Goal: Use online tool/utility: Utilize a website feature to perform a specific function

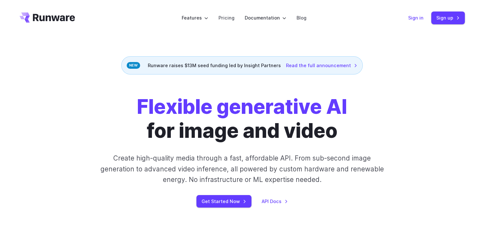
click at [417, 19] on link "Sign in" at bounding box center [415, 17] width 15 height 7
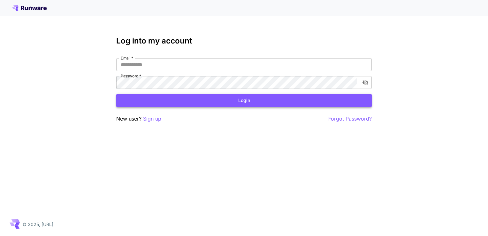
type input "**********"
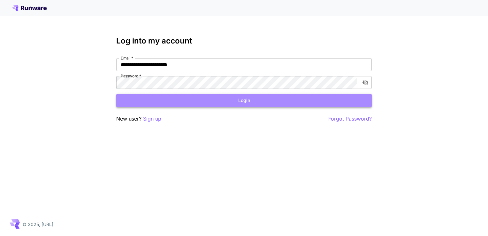
click at [261, 95] on button "Login" at bounding box center [244, 100] width 256 height 13
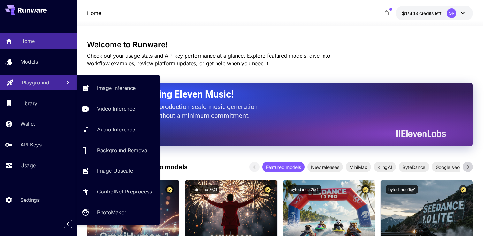
click at [46, 86] on p "Playground" at bounding box center [35, 83] width 27 height 8
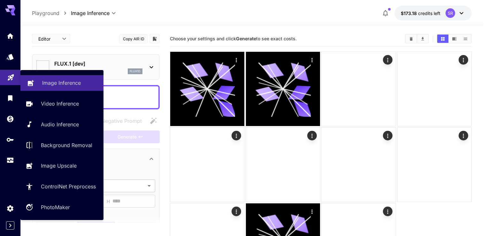
type input "**********"
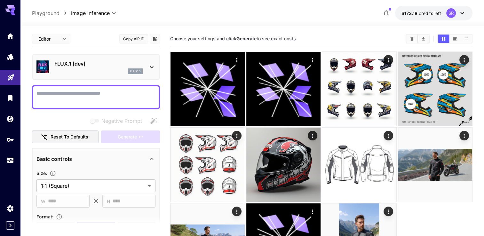
click at [174, 25] on div at bounding box center [251, 23] width 463 height 8
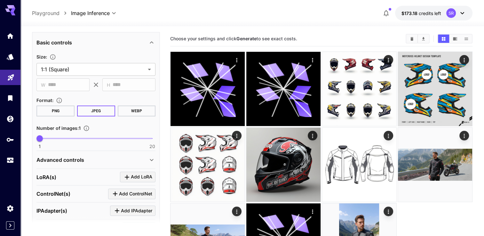
scroll to position [156, 0]
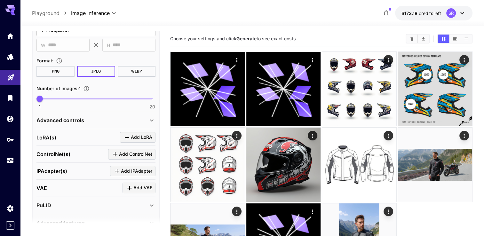
click at [151, 123] on icon at bounding box center [152, 120] width 8 height 8
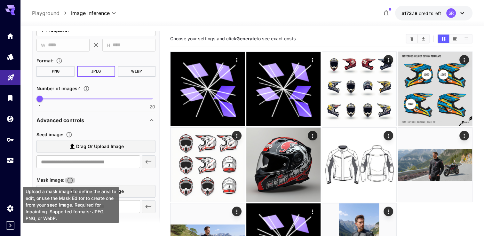
click at [70, 180] on icon "Upload a mask image to define the area to edit, or use the Mask Editor to creat…" at bounding box center [69, 180] width 5 height 5
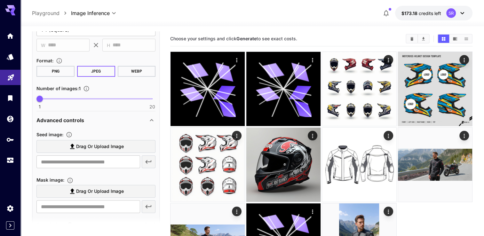
click at [78, 135] on div "Seed image :" at bounding box center [95, 134] width 119 height 8
click at [69, 135] on icon "Upload a reference image to guide the result. This is needed for Image-to-Image…" at bounding box center [69, 134] width 6 height 6
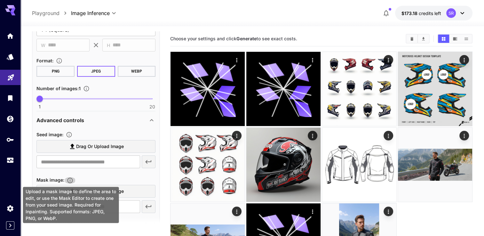
click at [70, 178] on icon "Upload a mask image to define the area to edit, or use the Mask Editor to creat…" at bounding box center [70, 180] width 6 height 6
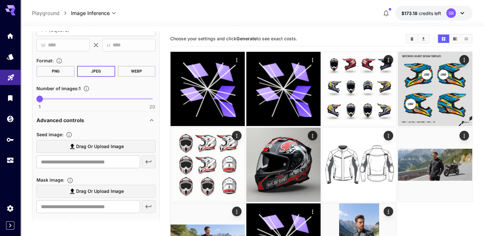
click at [114, 187] on span "Drag or upload image" at bounding box center [100, 191] width 48 height 8
click at [0, 0] on input "Drag or upload image" at bounding box center [0, 0] width 0 height 0
type input "**********"
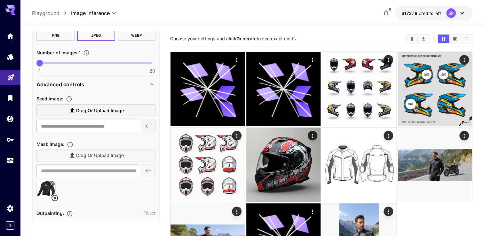
scroll to position [224, 0]
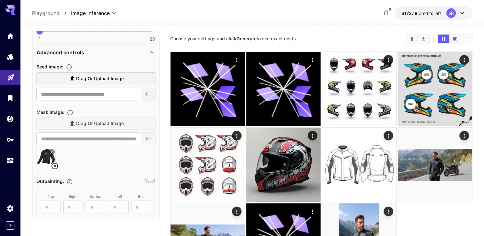
click at [56, 163] on icon at bounding box center [54, 166] width 6 height 6
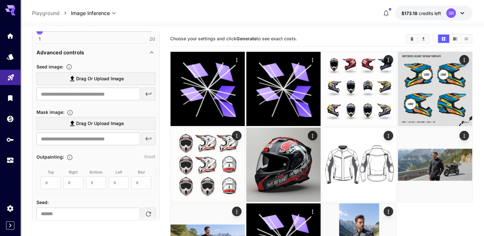
click at [87, 122] on span "Drag or upload image" at bounding box center [100, 124] width 48 height 8
click at [0, 0] on input "Drag or upload image" at bounding box center [0, 0] width 0 height 0
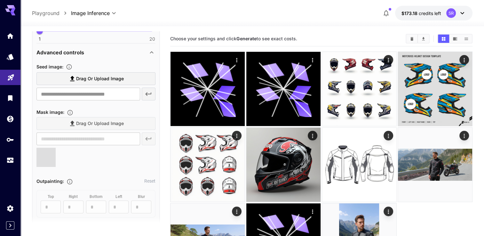
type input "**********"
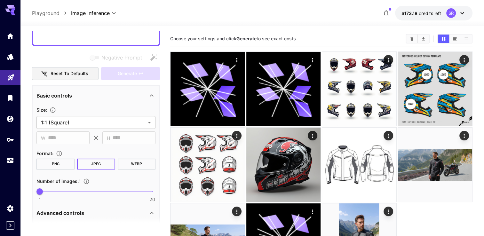
scroll to position [32, 0]
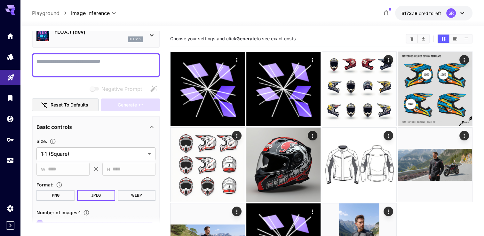
click at [79, 62] on textarea "Negative Prompt" at bounding box center [95, 65] width 119 height 15
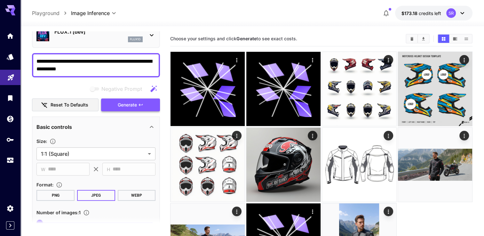
type textarea "**********"
click at [146, 109] on button "Generate" at bounding box center [130, 104] width 59 height 13
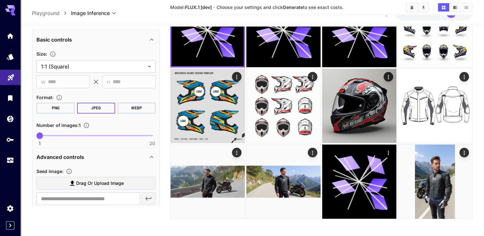
scroll to position [192, 0]
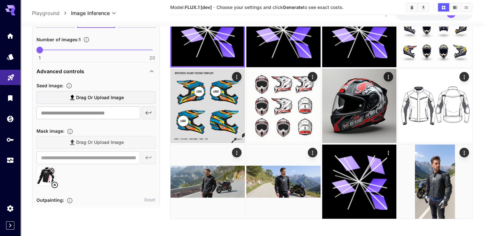
click at [95, 98] on span "Drag or upload image" at bounding box center [100, 98] width 48 height 8
click at [0, 0] on input "Drag or upload image" at bounding box center [0, 0] width 0 height 0
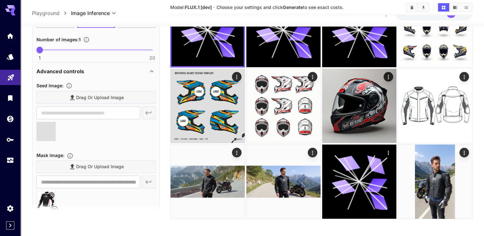
type input "**********"
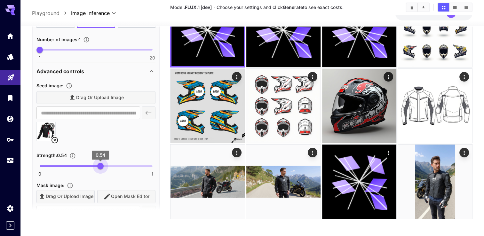
type input "****"
drag, startPoint x: 128, startPoint y: 163, endPoint x: 97, endPoint y: 161, distance: 31.1
click at [97, 163] on span "0.51" at bounding box center [97, 166] width 6 height 6
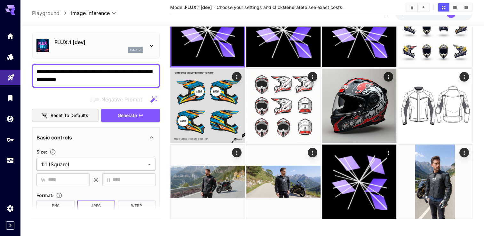
scroll to position [0, 0]
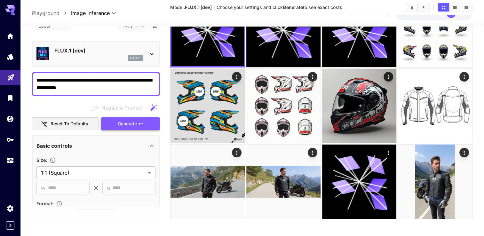
click at [124, 126] on div "Negative Prompt Reset to defaults Generate" at bounding box center [96, 115] width 128 height 29
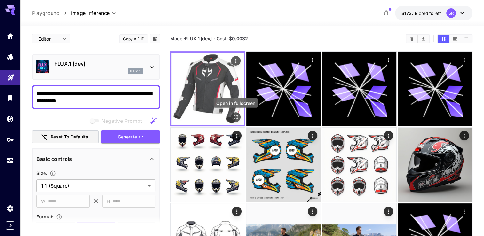
click at [235, 114] on icon "Open in fullscreen" at bounding box center [235, 117] width 6 height 6
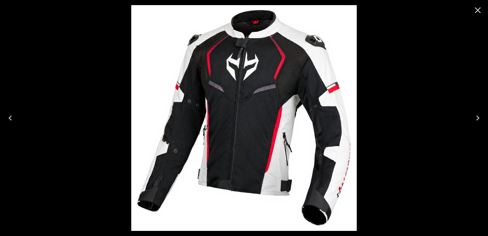
click at [479, 10] on icon "Close" at bounding box center [478, 10] width 10 height 10
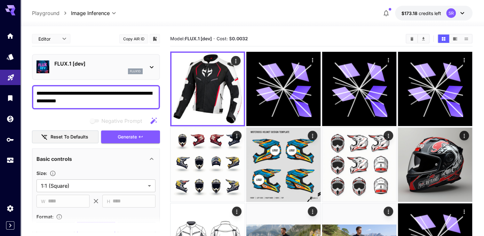
click at [93, 93] on textarea "**********" at bounding box center [95, 96] width 119 height 15
drag, startPoint x: 93, startPoint y: 93, endPoint x: 105, endPoint y: 102, distance: 14.4
click at [105, 102] on textarea "**********" at bounding box center [95, 96] width 119 height 15
drag, startPoint x: 96, startPoint y: 103, endPoint x: 37, endPoint y: 90, distance: 60.1
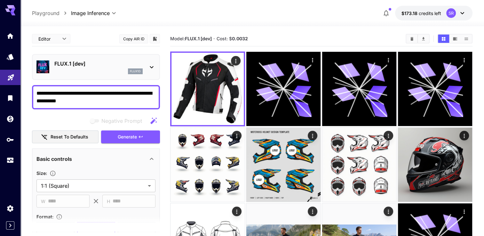
click at [37, 90] on textarea "**********" at bounding box center [95, 96] width 119 height 15
paste textarea "**********"
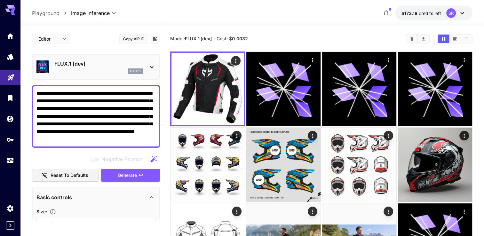
click at [38, 92] on textarea "**********" at bounding box center [95, 116] width 119 height 54
click at [53, 94] on textarea "**********" at bounding box center [95, 116] width 119 height 54
type textarea "**********"
click at [125, 175] on span "Generate" at bounding box center [127, 175] width 19 height 8
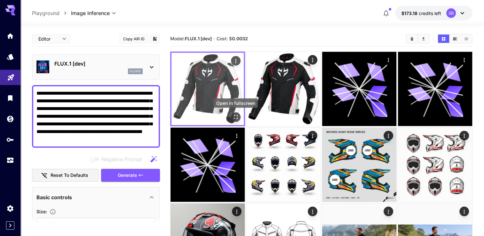
click at [235, 113] on button "Open in fullscreen" at bounding box center [236, 117] width 10 height 10
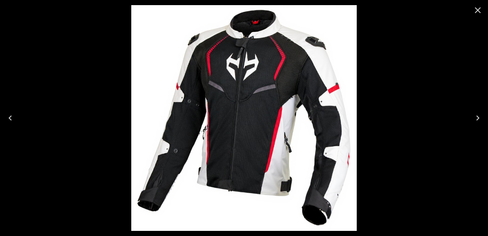
click at [298, 86] on img at bounding box center [244, 118] width 226 height 226
click at [478, 13] on icon "Close" at bounding box center [478, 10] width 10 height 10
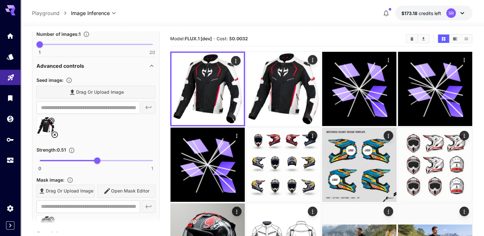
scroll to position [256, 0]
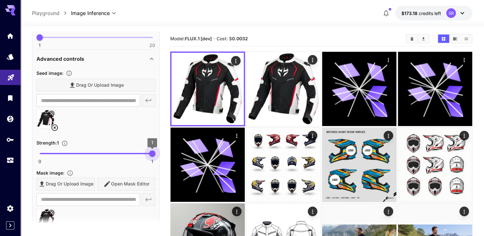
type input "*"
drag, startPoint x: 107, startPoint y: 157, endPoint x: 156, endPoint y: 154, distance: 48.9
click at [155, 154] on span "1" at bounding box center [152, 153] width 6 height 6
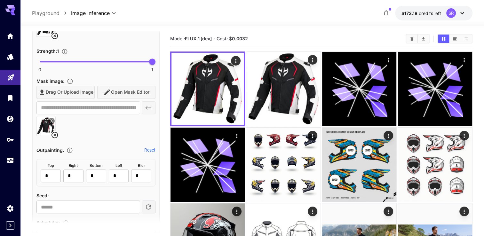
scroll to position [352, 0]
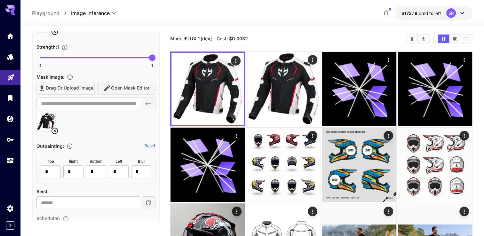
click at [57, 128] on icon at bounding box center [54, 131] width 6 height 6
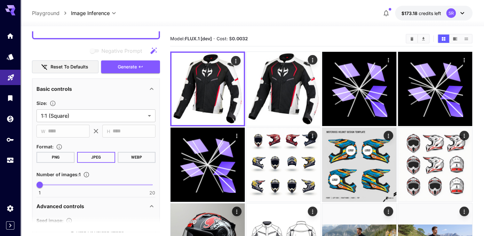
scroll to position [21, 0]
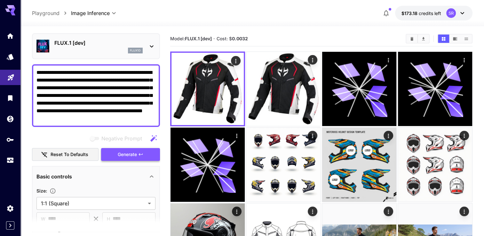
click at [116, 152] on button "Generate" at bounding box center [130, 154] width 59 height 13
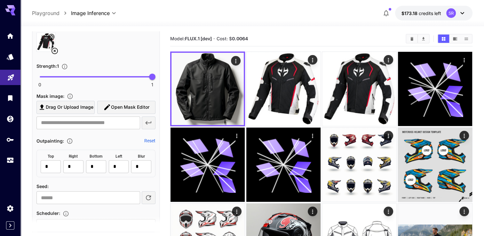
scroll to position [340, 0]
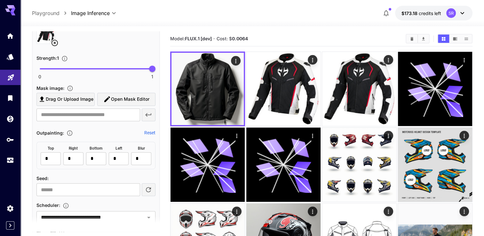
click at [83, 100] on span "Drag or upload image" at bounding box center [70, 99] width 48 height 8
click at [0, 0] on input "Drag or upload image" at bounding box center [0, 0] width 0 height 0
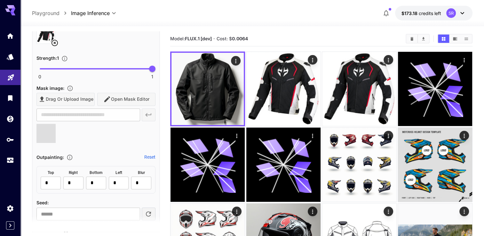
type input "**********"
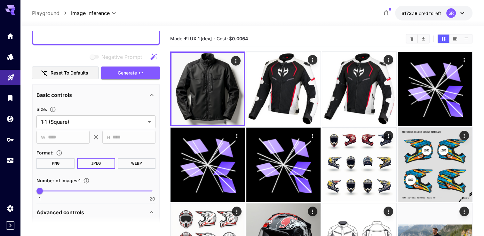
scroll to position [53, 0]
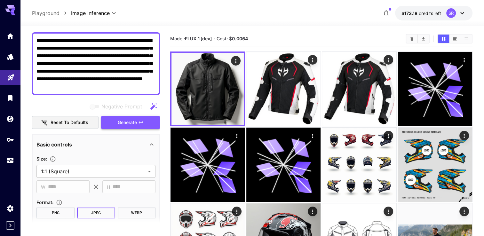
click at [132, 119] on span "Generate" at bounding box center [127, 123] width 19 height 8
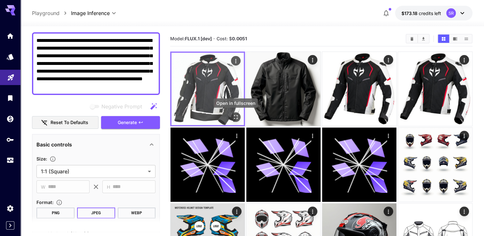
click at [237, 114] on icon "Open in fullscreen" at bounding box center [235, 117] width 6 height 6
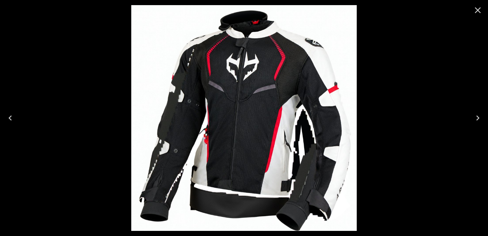
click at [476, 10] on icon "Close" at bounding box center [478, 10] width 10 height 10
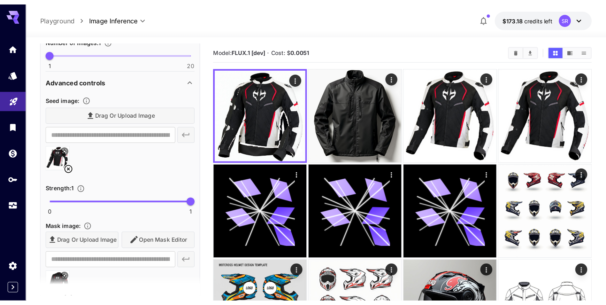
scroll to position [340, 0]
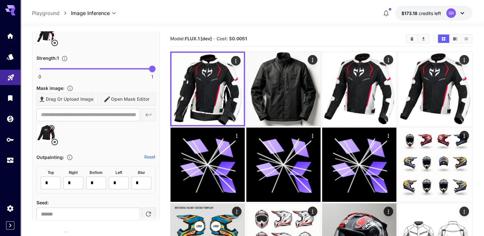
click at [55, 141] on icon at bounding box center [55, 142] width 8 height 8
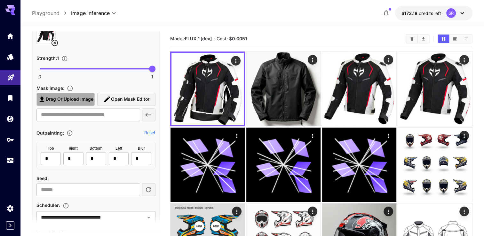
click at [85, 100] on span "Drag or upload image" at bounding box center [70, 99] width 48 height 8
click at [0, 0] on input "Drag or upload image" at bounding box center [0, 0] width 0 height 0
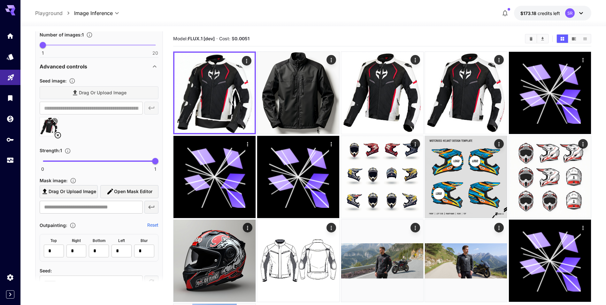
scroll to position [285, 0]
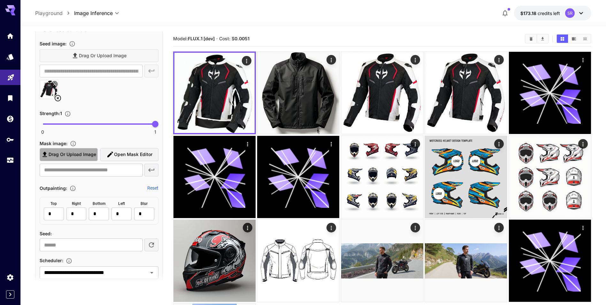
click at [84, 157] on span "Drag or upload image" at bounding box center [73, 155] width 48 height 8
click at [0, 0] on input "Drag or upload image" at bounding box center [0, 0] width 0 height 0
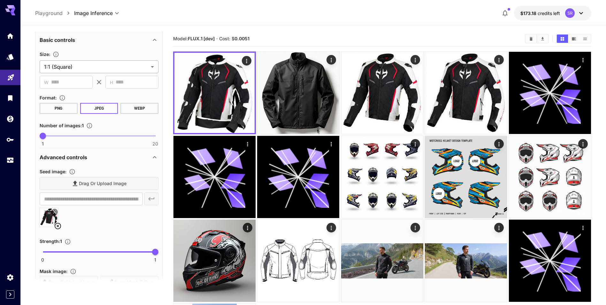
scroll to position [0, 0]
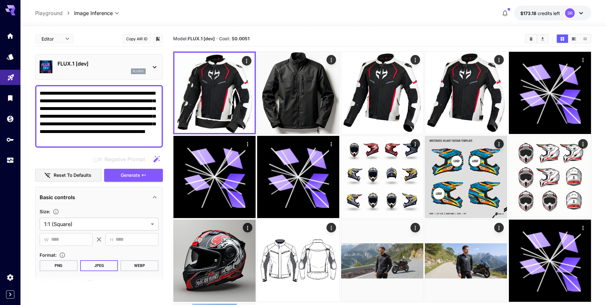
type input "**********"
click at [122, 176] on span "Generate" at bounding box center [130, 175] width 19 height 8
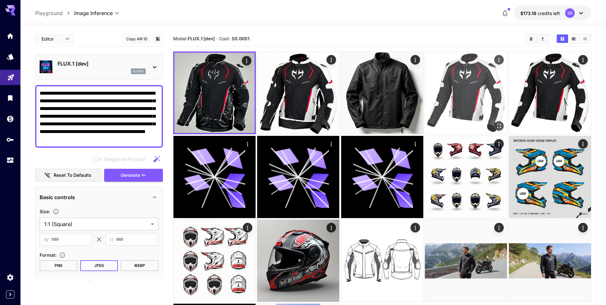
click at [454, 112] on img at bounding box center [466, 93] width 82 height 82
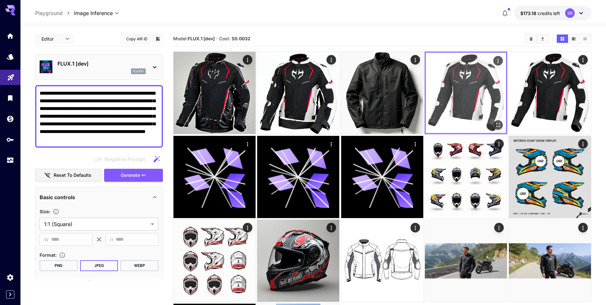
click at [488, 124] on icon "Open in fullscreen" at bounding box center [498, 125] width 6 height 6
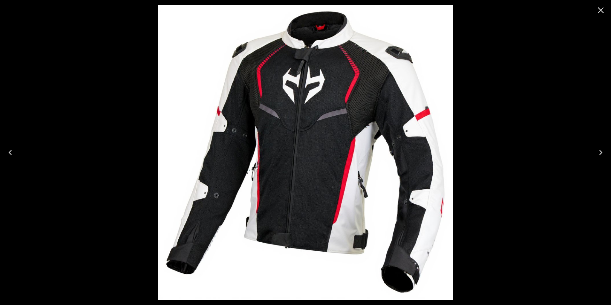
click at [488, 13] on icon "Close" at bounding box center [601, 10] width 10 height 10
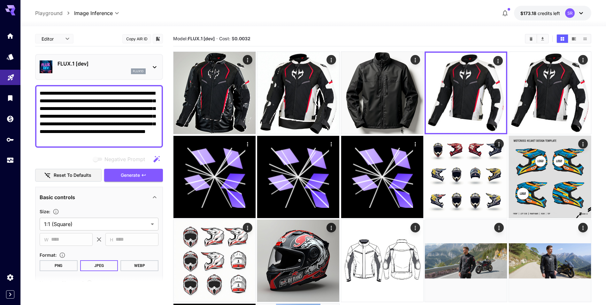
click at [144, 64] on p "FLUX.1 [dev]" at bounding box center [102, 64] width 88 height 8
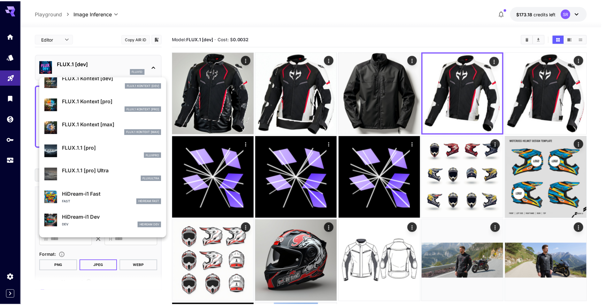
scroll to position [384, 0]
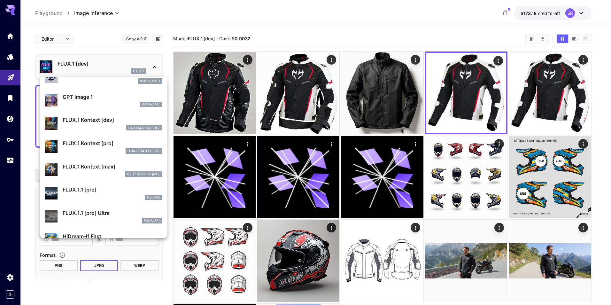
click at [100, 144] on p "FLUX.1 Kontext [pro]" at bounding box center [113, 143] width 100 height 8
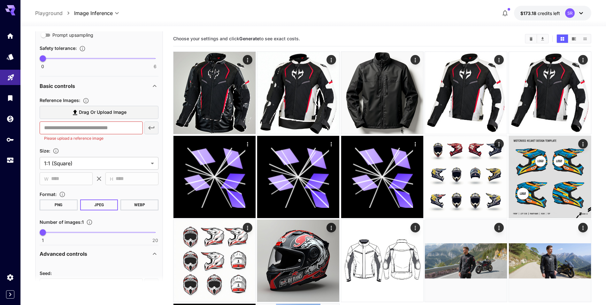
scroll to position [250, 0]
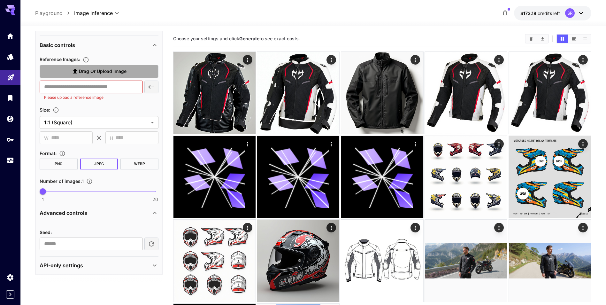
click at [105, 72] on span "Drag or upload image" at bounding box center [103, 71] width 48 height 8
click at [0, 0] on input "Drag or upload image" at bounding box center [0, 0] width 0 height 0
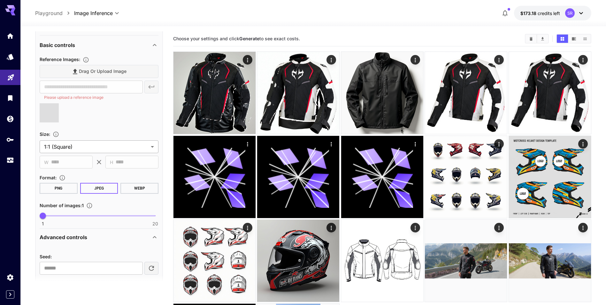
type input "**********"
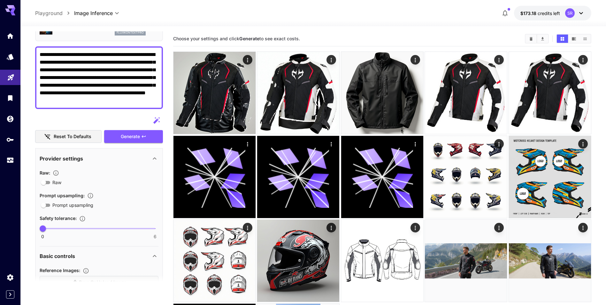
scroll to position [0, 0]
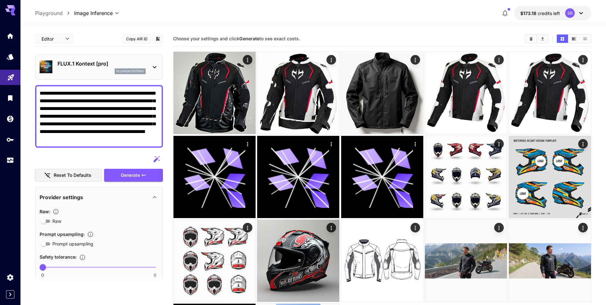
click at [49, 94] on textarea "**********" at bounding box center [99, 116] width 119 height 54
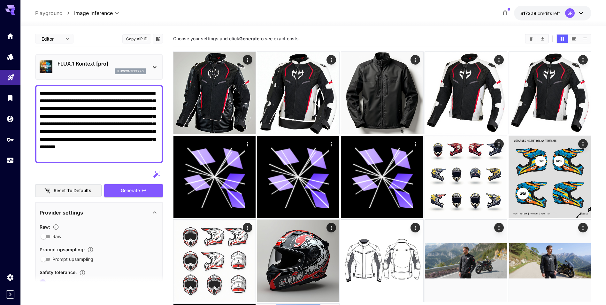
drag, startPoint x: 89, startPoint y: 156, endPoint x: 94, endPoint y: 102, distance: 54.2
click at [94, 102] on textarea "**********" at bounding box center [99, 123] width 119 height 69
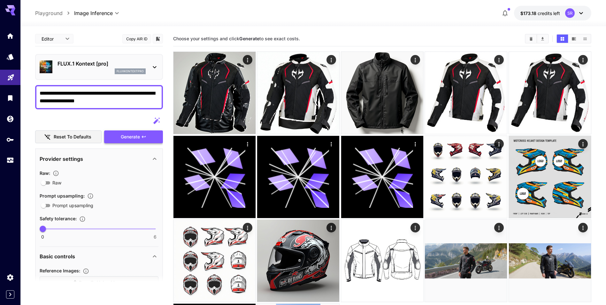
type textarea "**********"
click at [136, 135] on span "Generate" at bounding box center [130, 137] width 19 height 8
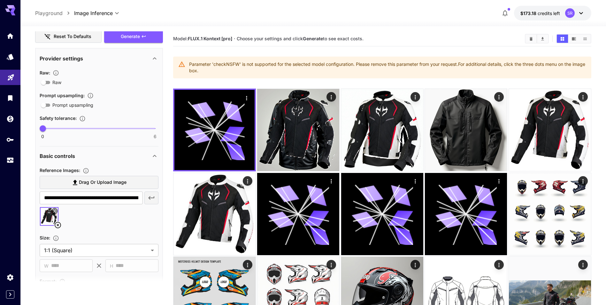
scroll to position [68, 0]
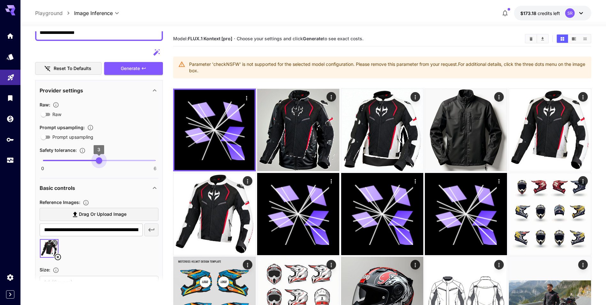
drag, startPoint x: 45, startPoint y: 161, endPoint x: 103, endPoint y: 156, distance: 57.7
click at [102, 157] on span "3" at bounding box center [99, 160] width 6 height 6
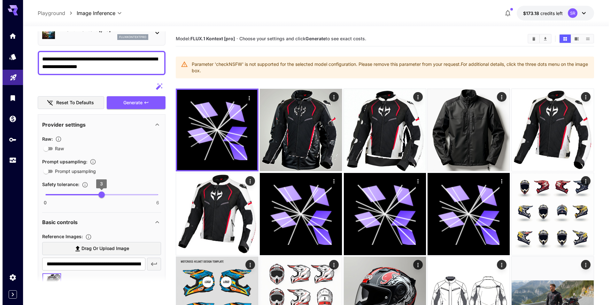
scroll to position [0, 0]
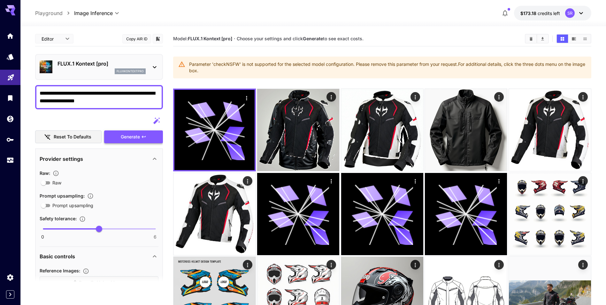
click at [128, 137] on span "Generate" at bounding box center [130, 137] width 19 height 8
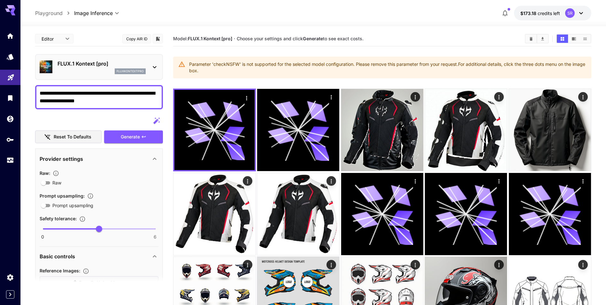
click at [151, 74] on div "FLUX.1 Kontext [pro] fluxkontextpro" at bounding box center [99, 66] width 119 height 19
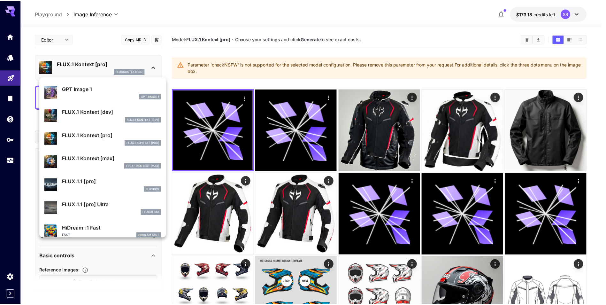
scroll to position [383, 0]
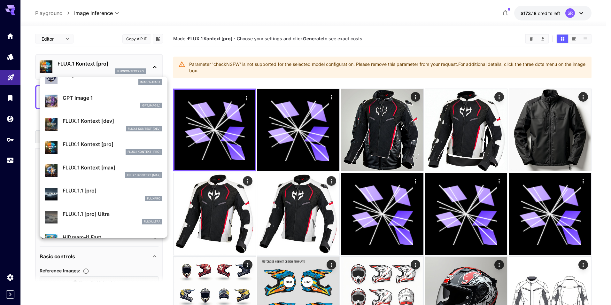
click at [95, 164] on p "FLUX.1 Kontext [max]" at bounding box center [113, 168] width 100 height 8
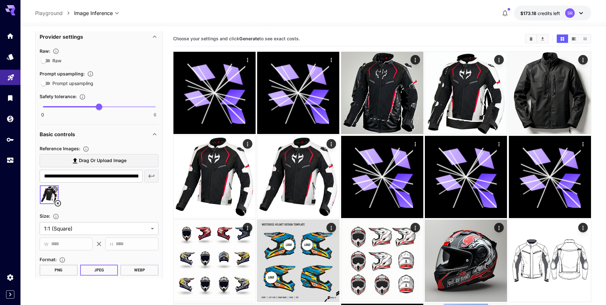
scroll to position [32, 0]
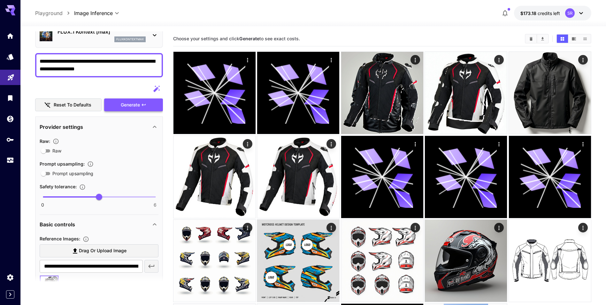
click at [124, 107] on span "Generate" at bounding box center [130, 105] width 19 height 8
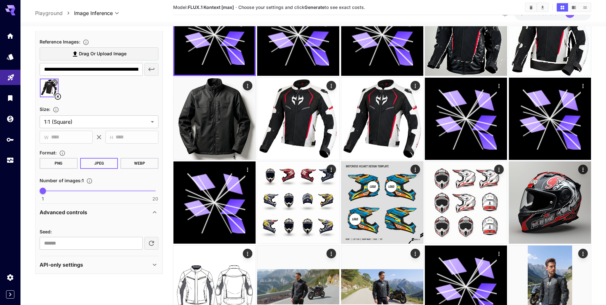
scroll to position [96, 0]
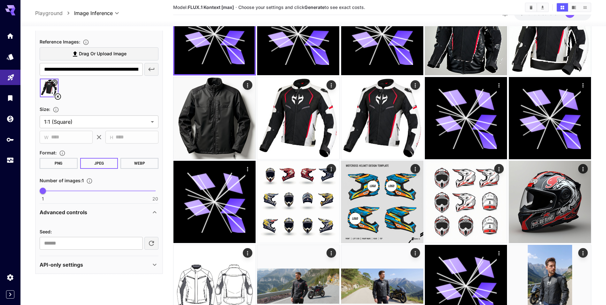
click at [89, 236] on div "API-only settings" at bounding box center [99, 264] width 119 height 15
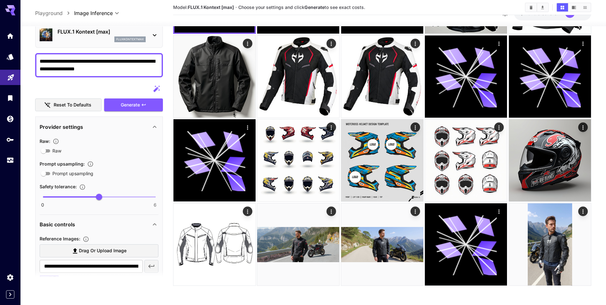
scroll to position [0, 0]
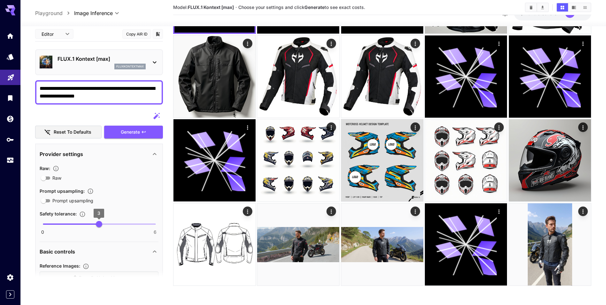
type input "*"
drag, startPoint x: 98, startPoint y: 222, endPoint x: 82, endPoint y: 223, distance: 16.7
click at [82, 223] on span "2" at bounding box center [80, 224] width 6 height 6
click at [127, 135] on span "Generate" at bounding box center [130, 132] width 19 height 8
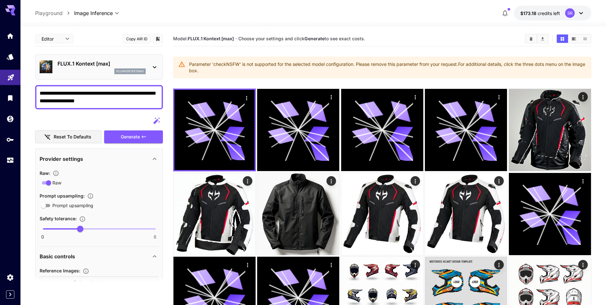
click at [158, 65] on icon at bounding box center [155, 67] width 8 height 8
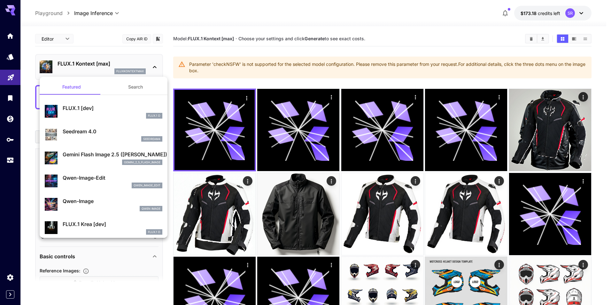
click at [104, 161] on div "gemini_2_5_flash_image" at bounding box center [113, 162] width 100 height 6
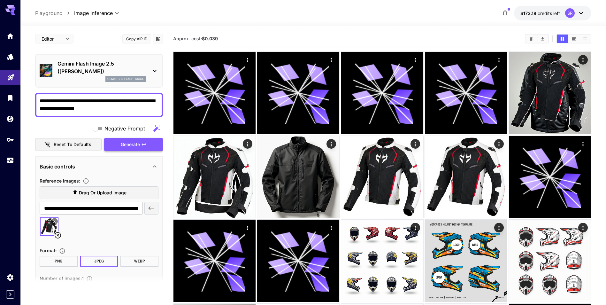
click at [130, 143] on span "Generate" at bounding box center [130, 145] width 19 height 8
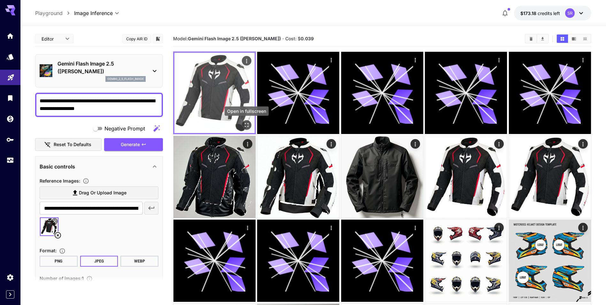
click at [246, 125] on icon "Open in fullscreen" at bounding box center [247, 125] width 6 height 6
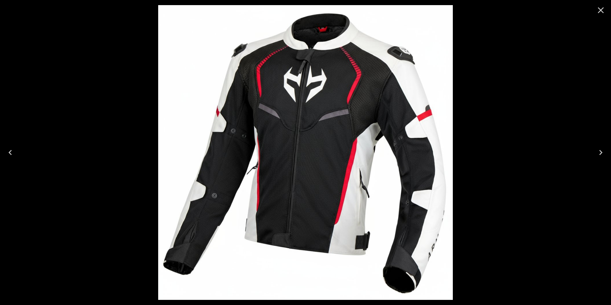
click at [488, 12] on icon "Close" at bounding box center [601, 10] width 10 height 10
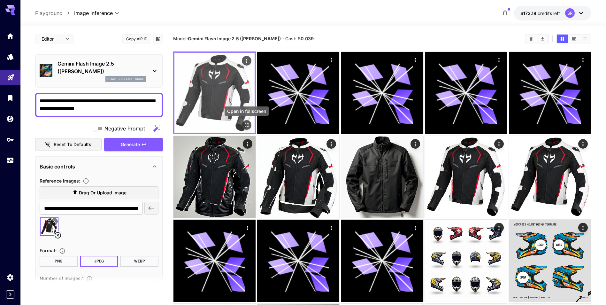
click at [247, 125] on icon "Open in fullscreen" at bounding box center [247, 125] width 6 height 6
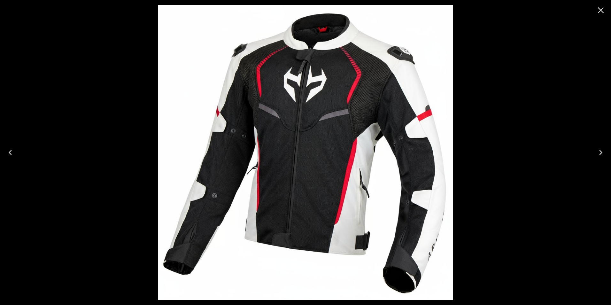
click at [488, 12] on button "Close" at bounding box center [600, 10] width 15 height 15
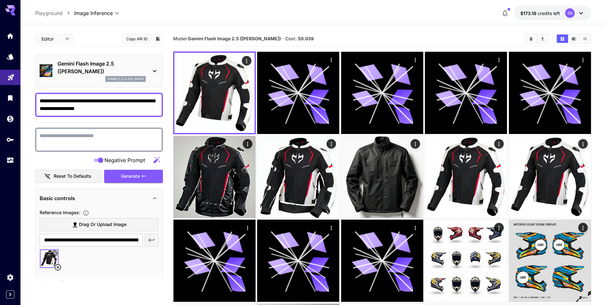
click at [85, 137] on textarea "Negative Prompt" at bounding box center [99, 139] width 119 height 15
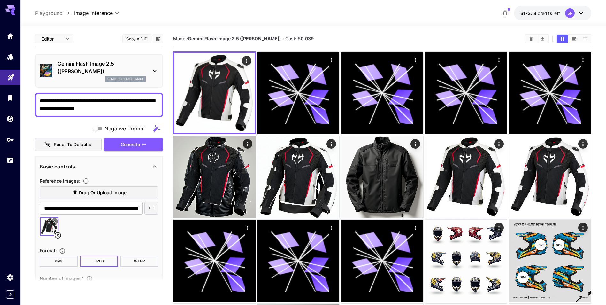
click at [102, 102] on textarea "**********" at bounding box center [99, 104] width 119 height 15
type textarea "**********"
click at [124, 142] on span "Generate" at bounding box center [130, 145] width 19 height 8
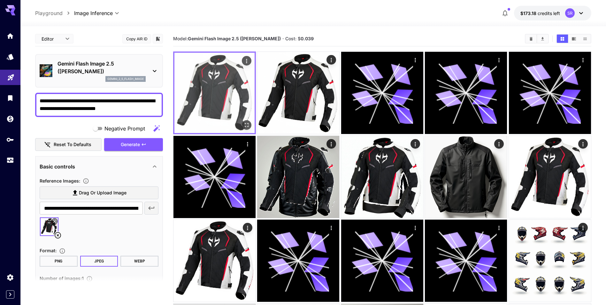
click at [248, 123] on icon "Open in fullscreen" at bounding box center [247, 125] width 6 height 6
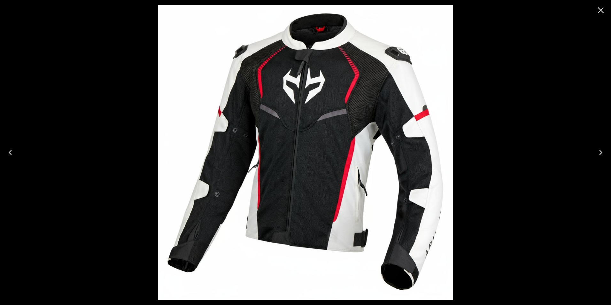
click at [488, 9] on icon "Close" at bounding box center [601, 10] width 6 height 6
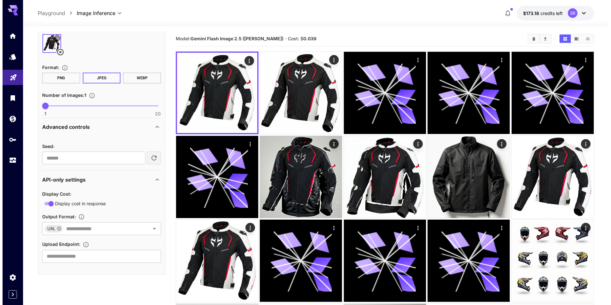
scroll to position [182, 0]
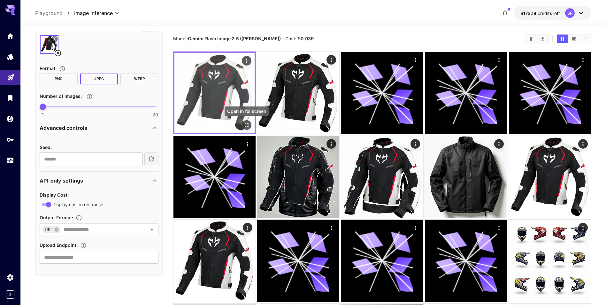
click at [248, 124] on icon "Open in fullscreen" at bounding box center [247, 125] width 4 height 4
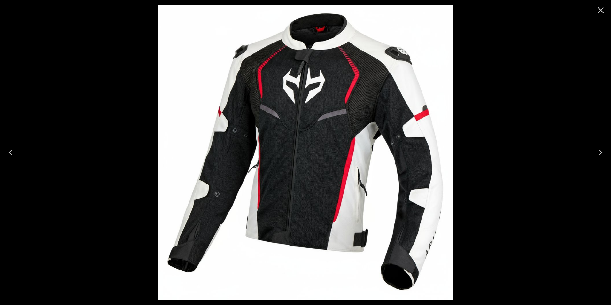
scroll to position [182, 0]
